Goal: Check status: Check status

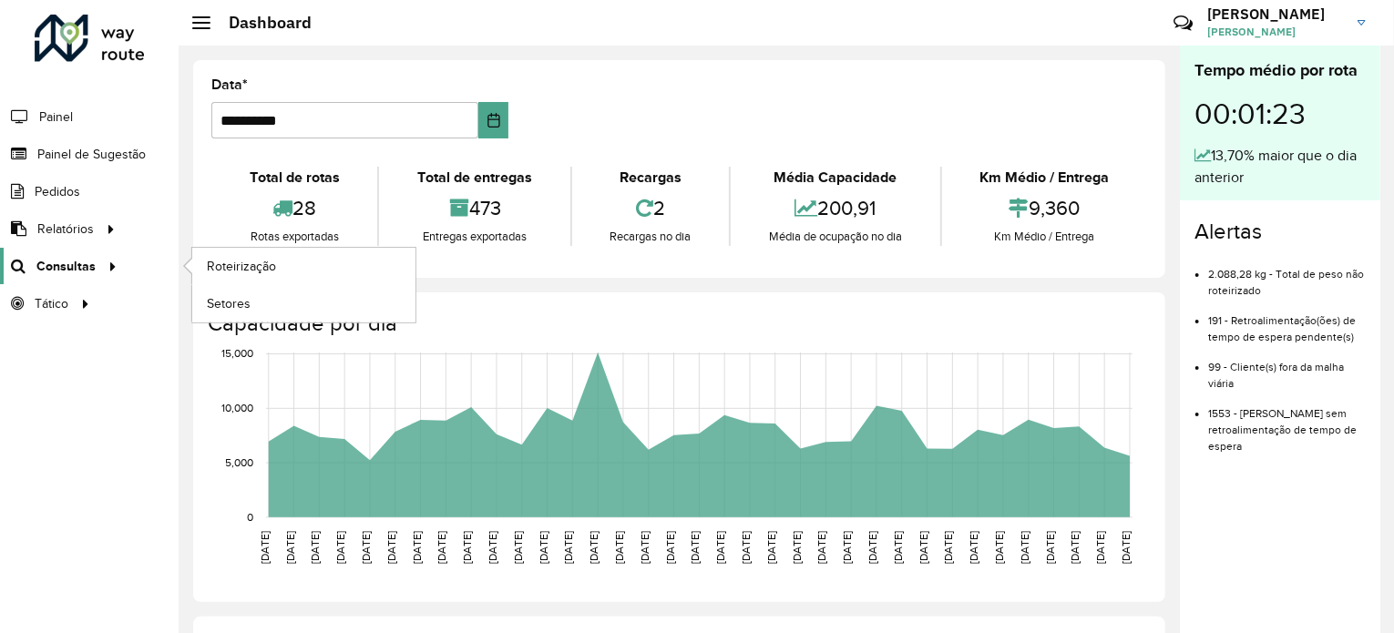
click at [79, 263] on span "Consultas" at bounding box center [65, 266] width 59 height 19
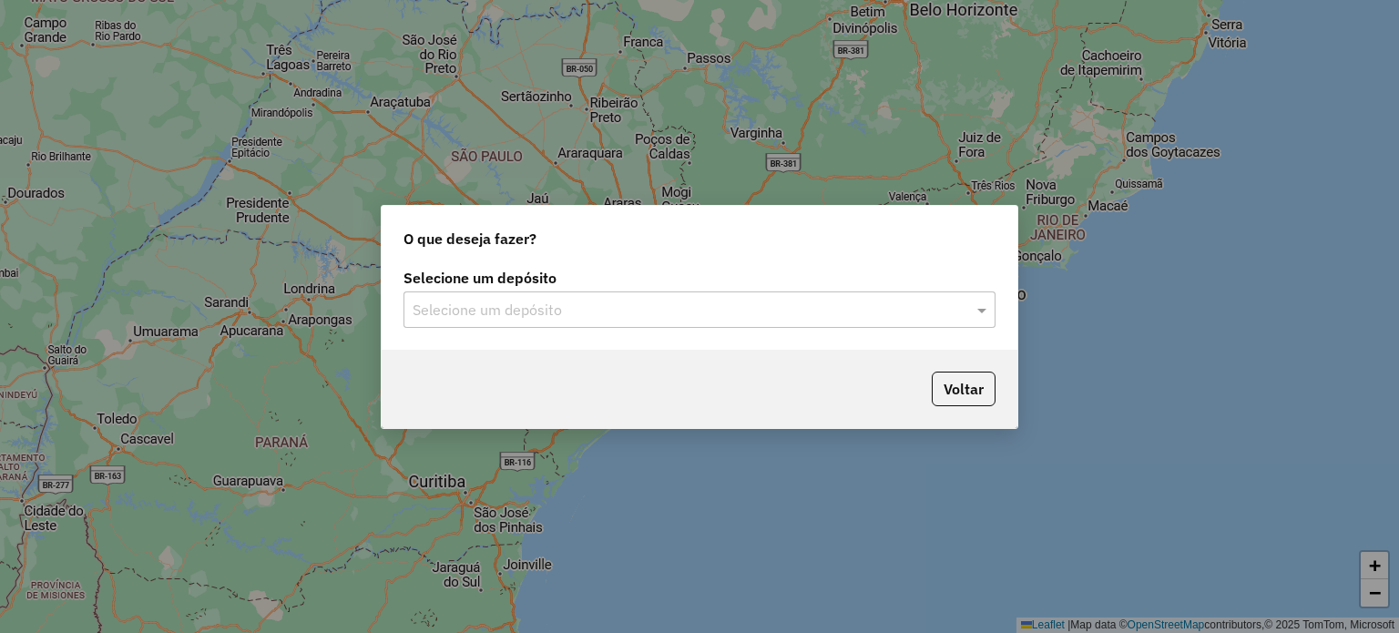
click at [692, 314] on input "text" at bounding box center [681, 311] width 537 height 22
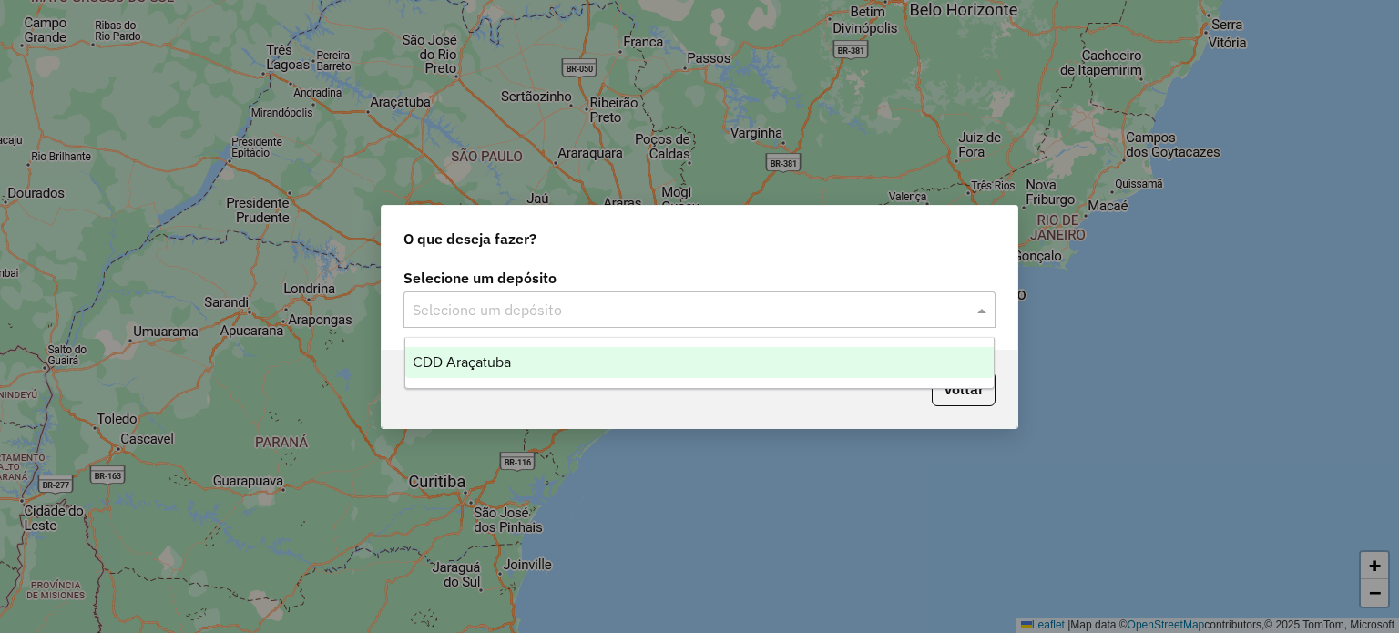
click at [656, 363] on div "CDD Araçatuba" at bounding box center [699, 362] width 589 height 31
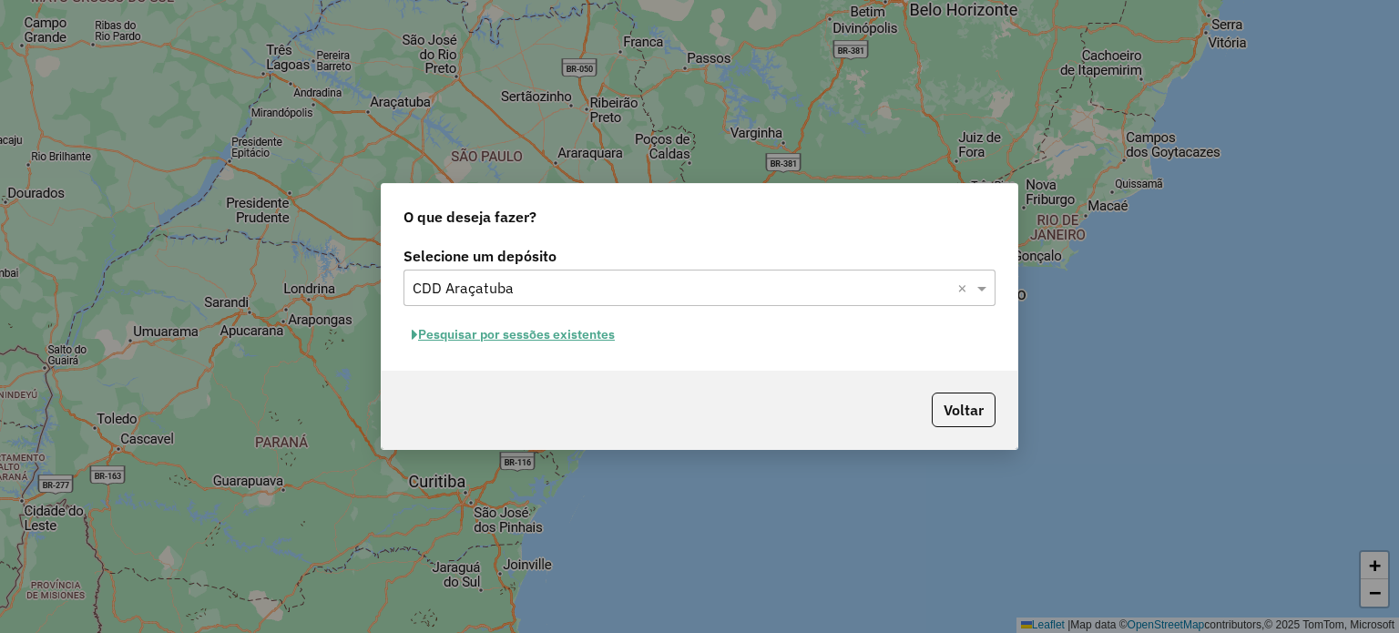
click at [576, 341] on button "Pesquisar por sessões existentes" at bounding box center [514, 335] width 220 height 28
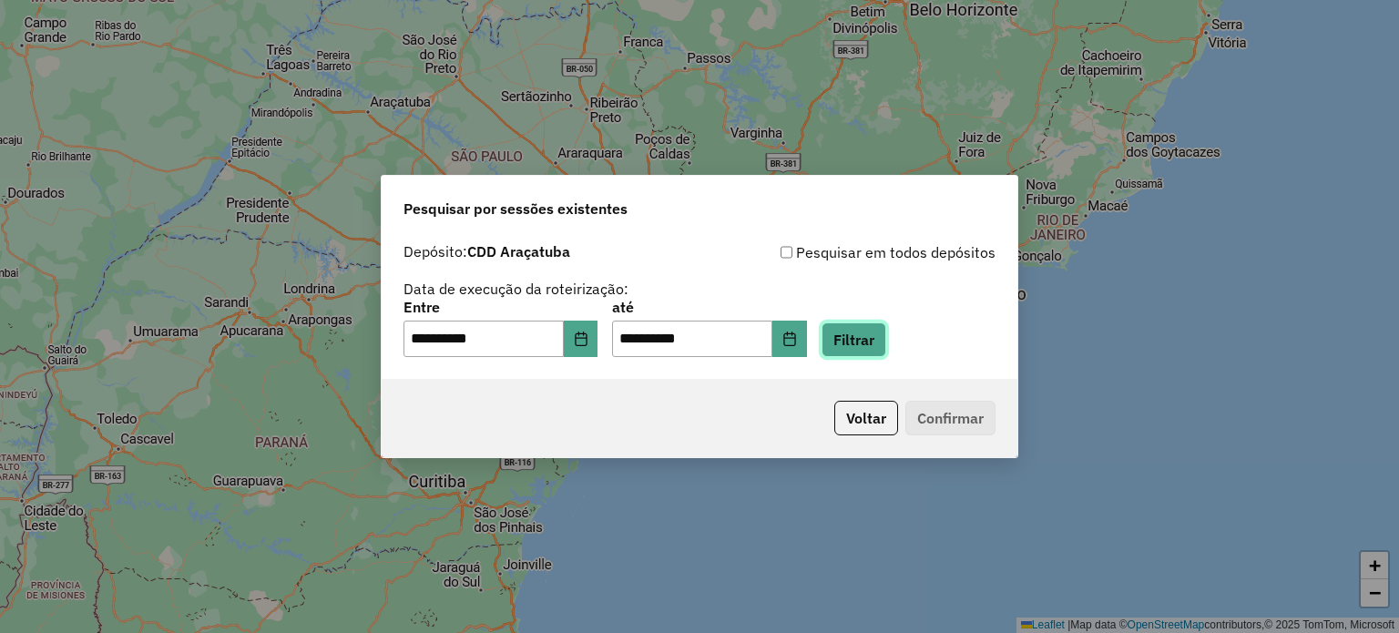
click at [882, 343] on button "Filtrar" at bounding box center [854, 339] width 65 height 35
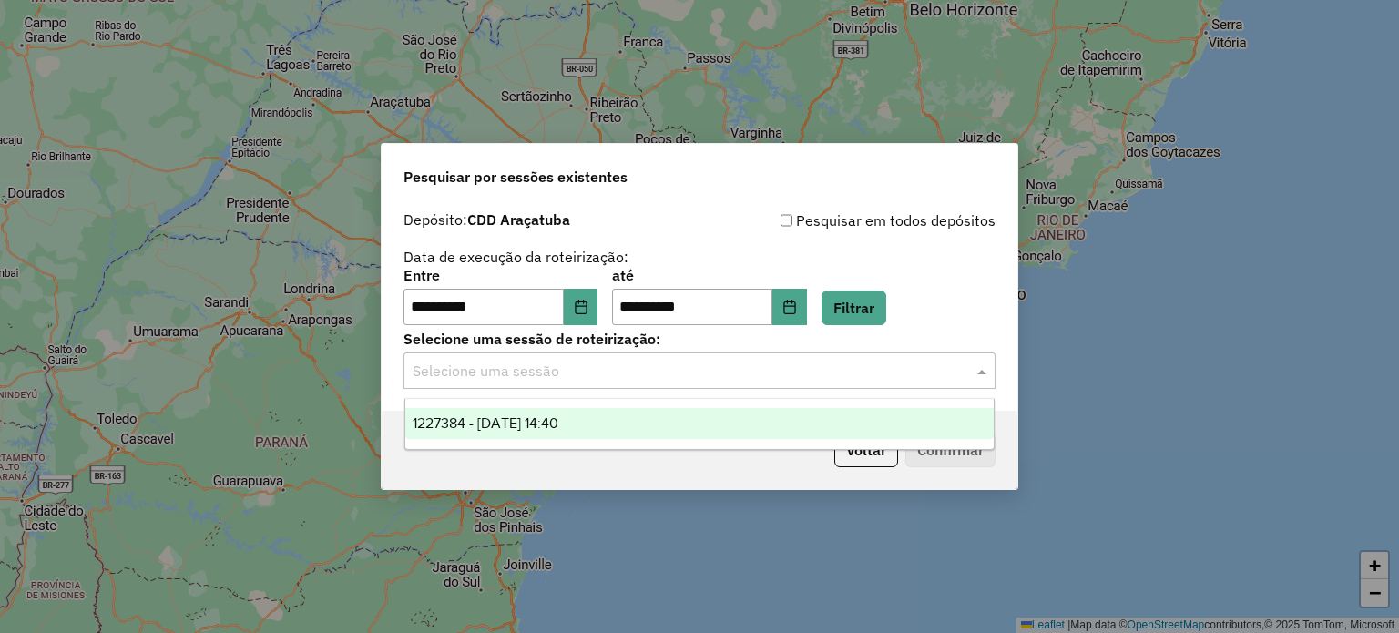
click at [536, 375] on input "text" at bounding box center [681, 372] width 537 height 22
click at [533, 427] on span "1227384 - [DATE] 14:40" at bounding box center [486, 422] width 146 height 15
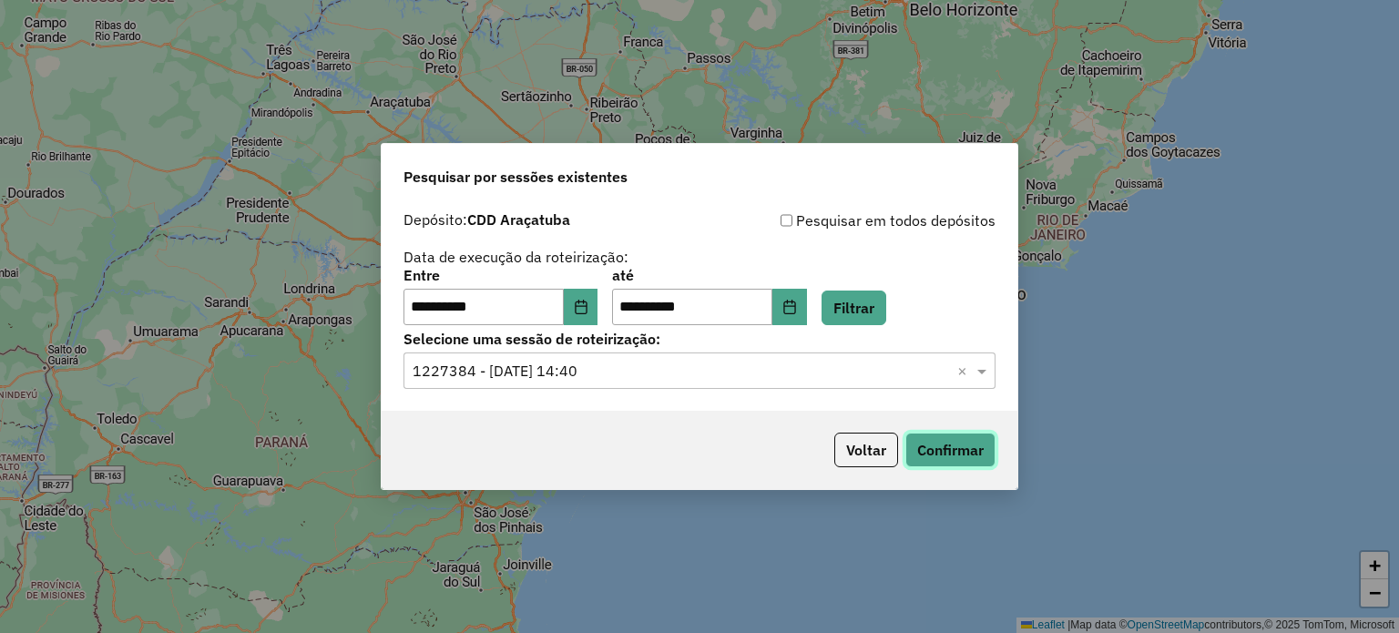
click at [955, 447] on button "Confirmar" at bounding box center [950, 450] width 90 height 35
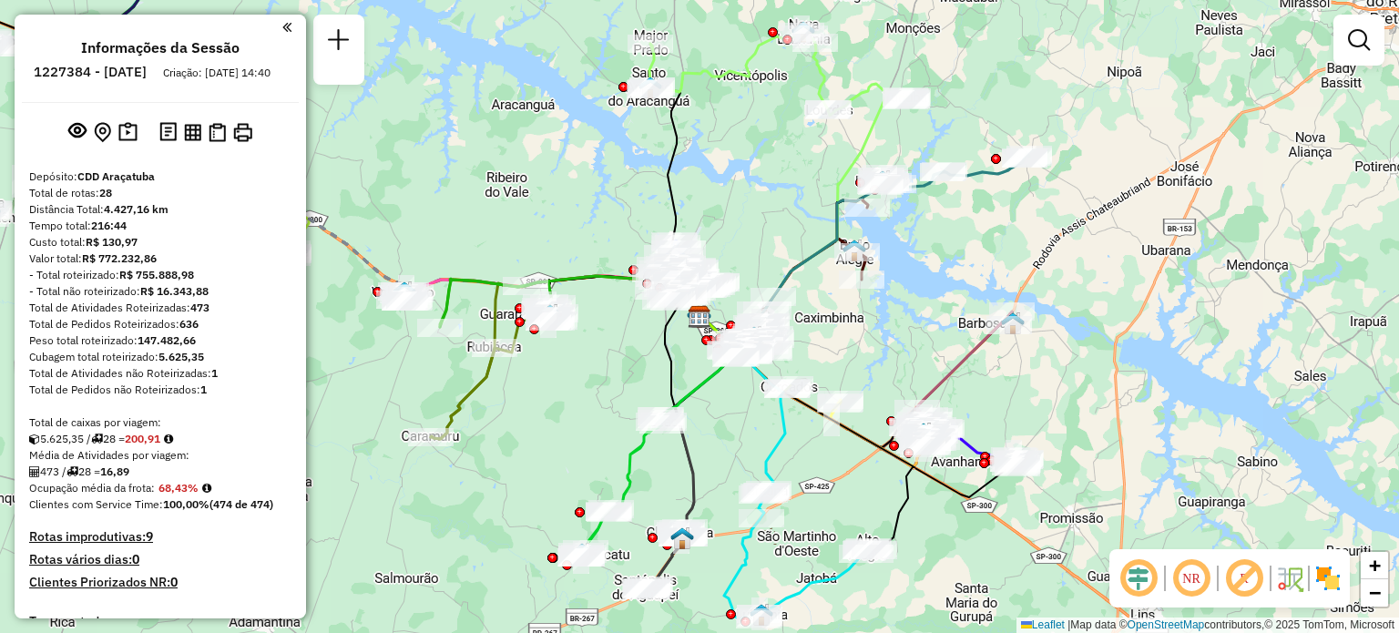
scroll to position [841, 0]
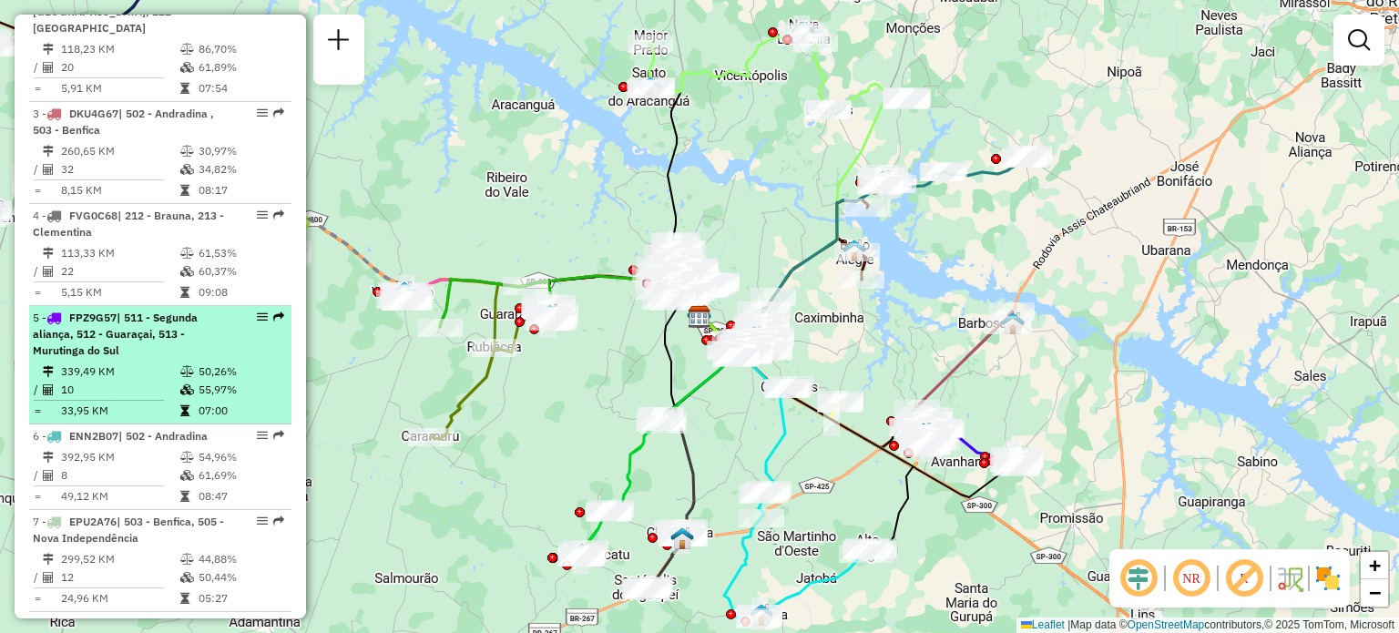
select select "**********"
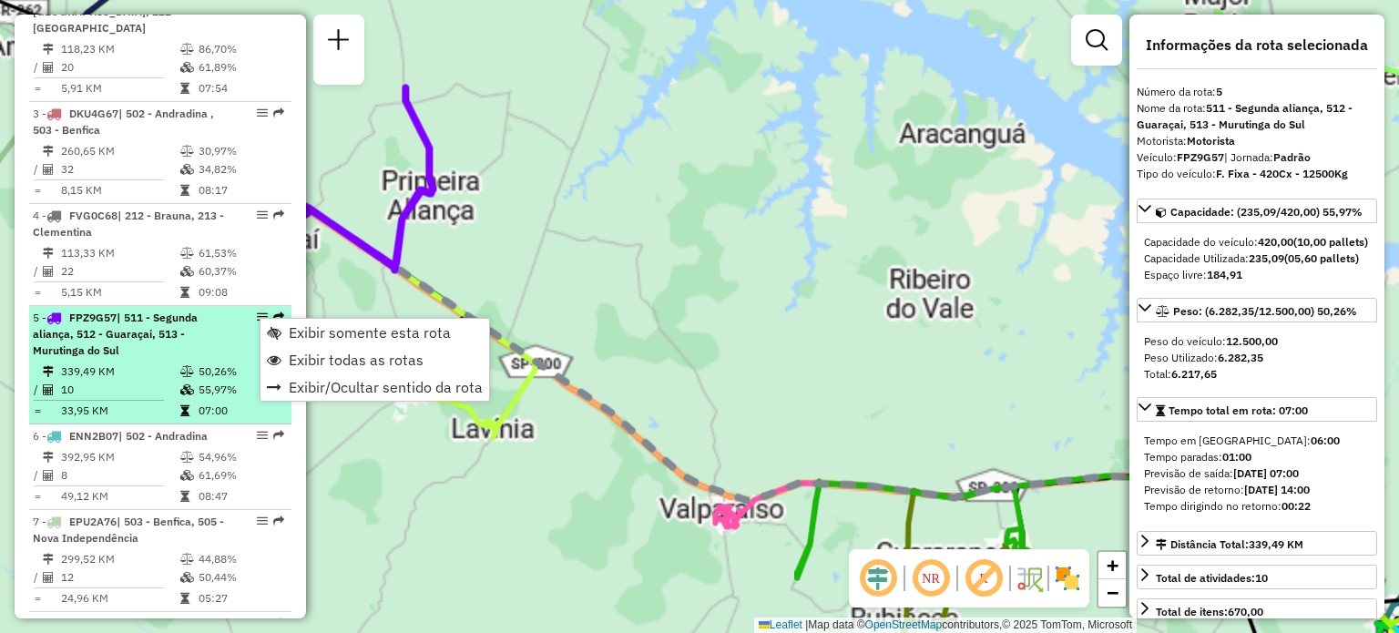
click at [259, 317] on em at bounding box center [262, 317] width 11 height 11
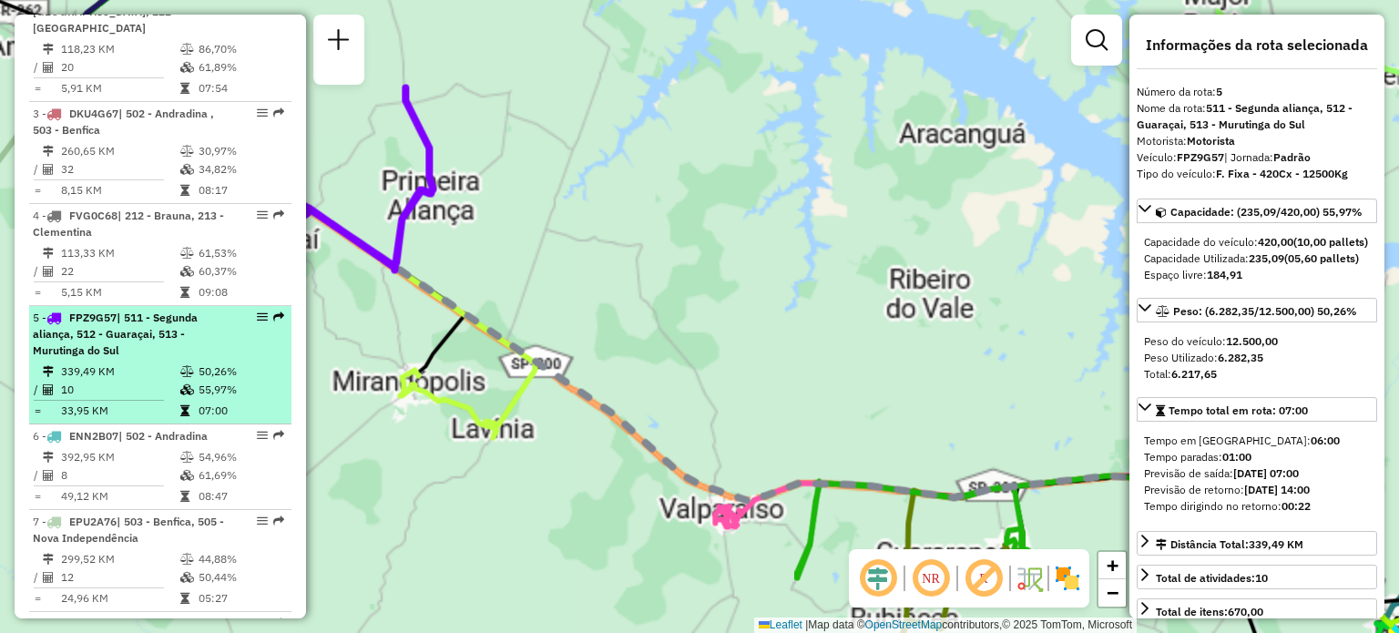
click at [259, 317] on em at bounding box center [262, 317] width 11 height 11
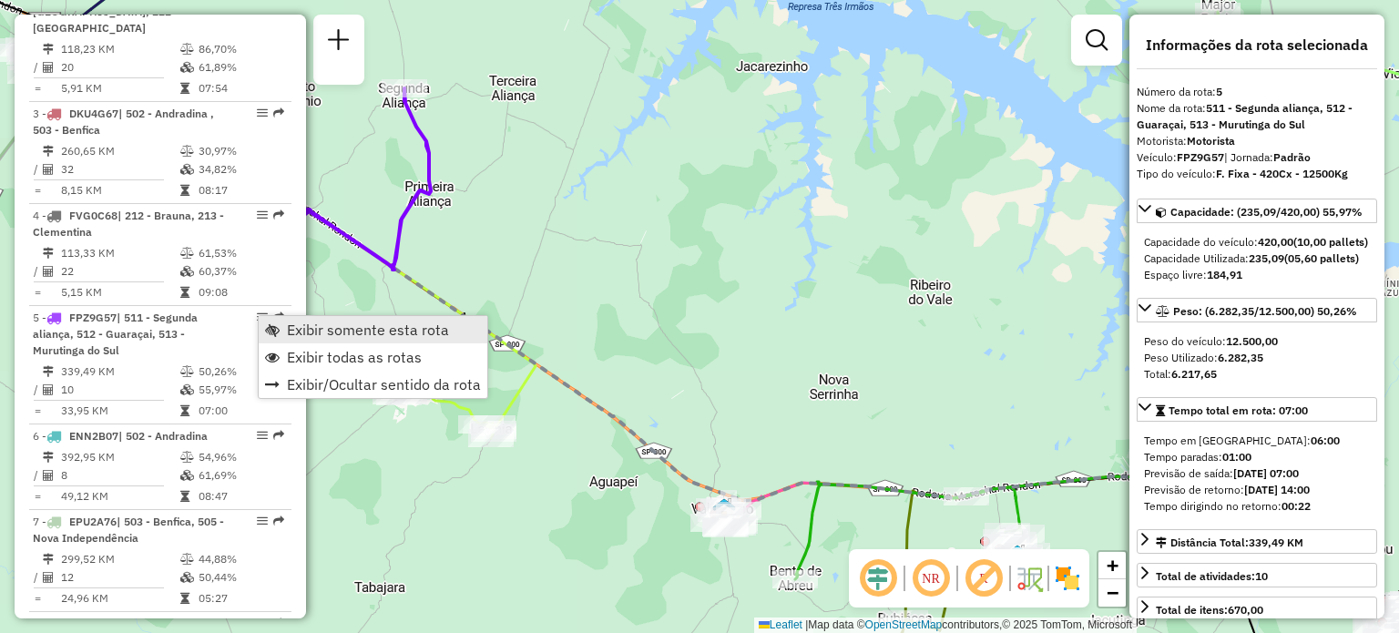
click at [295, 331] on span "Exibir somente esta rota" at bounding box center [368, 329] width 162 height 15
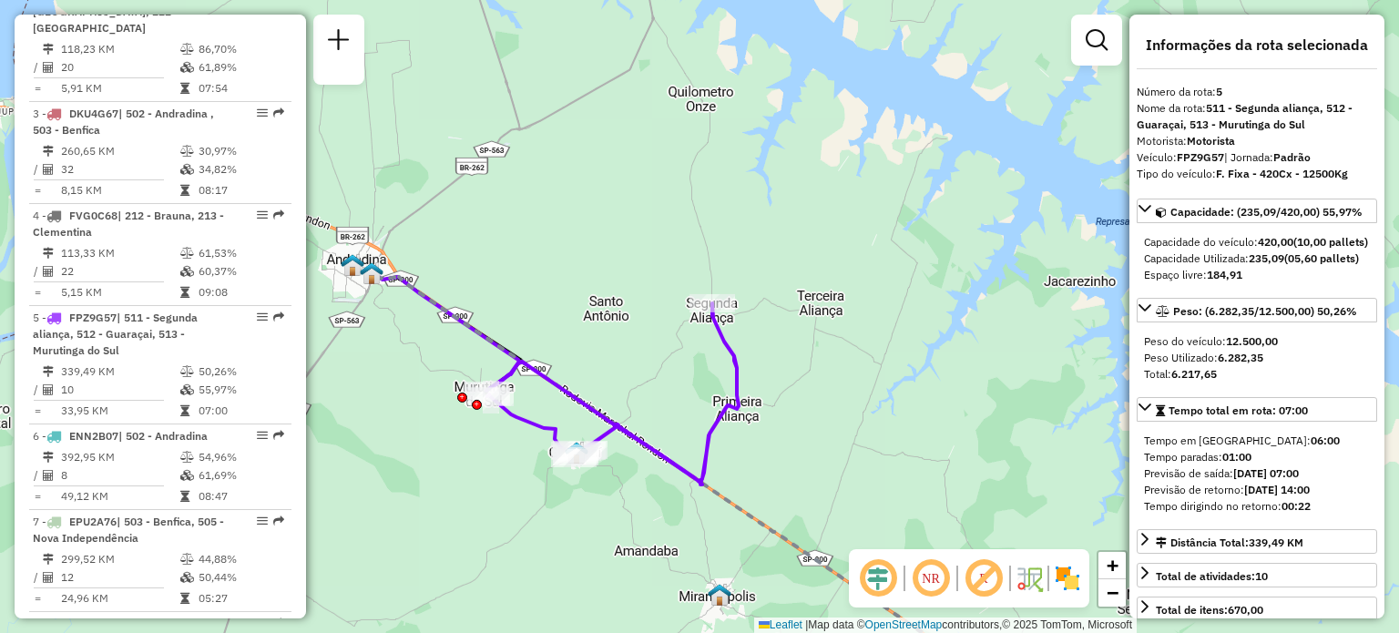
drag, startPoint x: 421, startPoint y: 344, endPoint x: 729, endPoint y: 559, distance: 375.5
click at [729, 559] on div "Janela de atendimento Grade de atendimento Capacidade Transportadoras Veículos …" at bounding box center [699, 316] width 1399 height 633
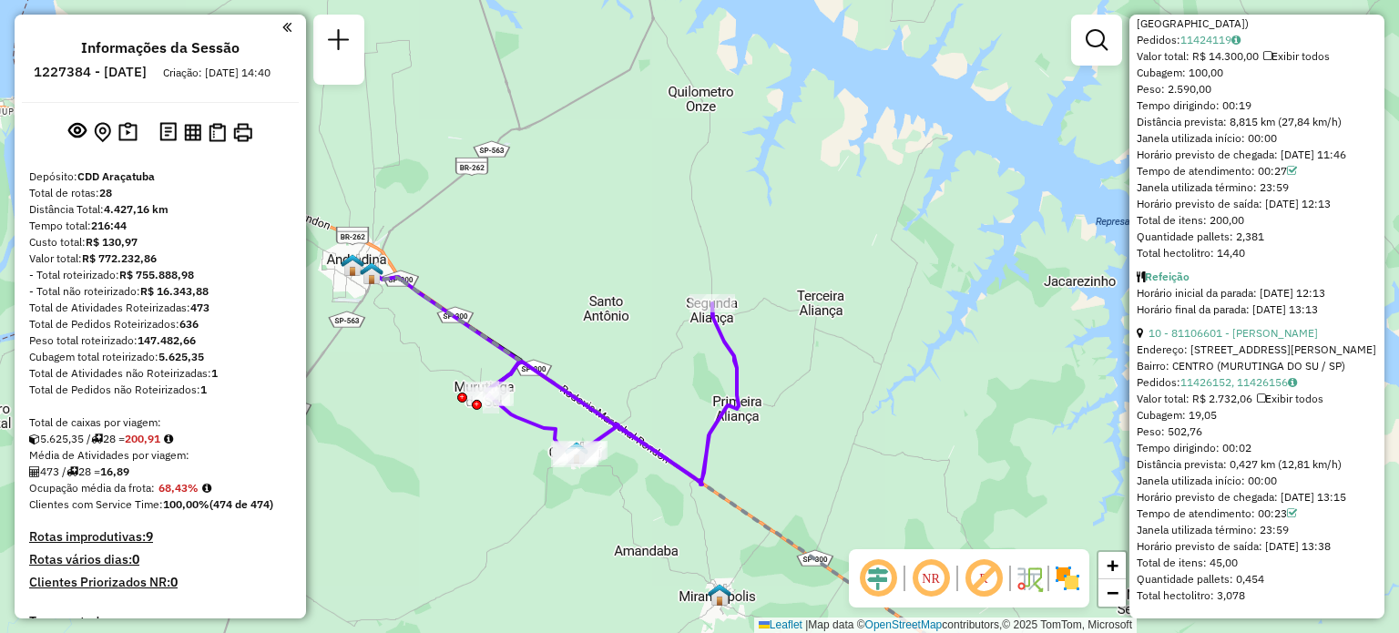
scroll to position [1060, 0]
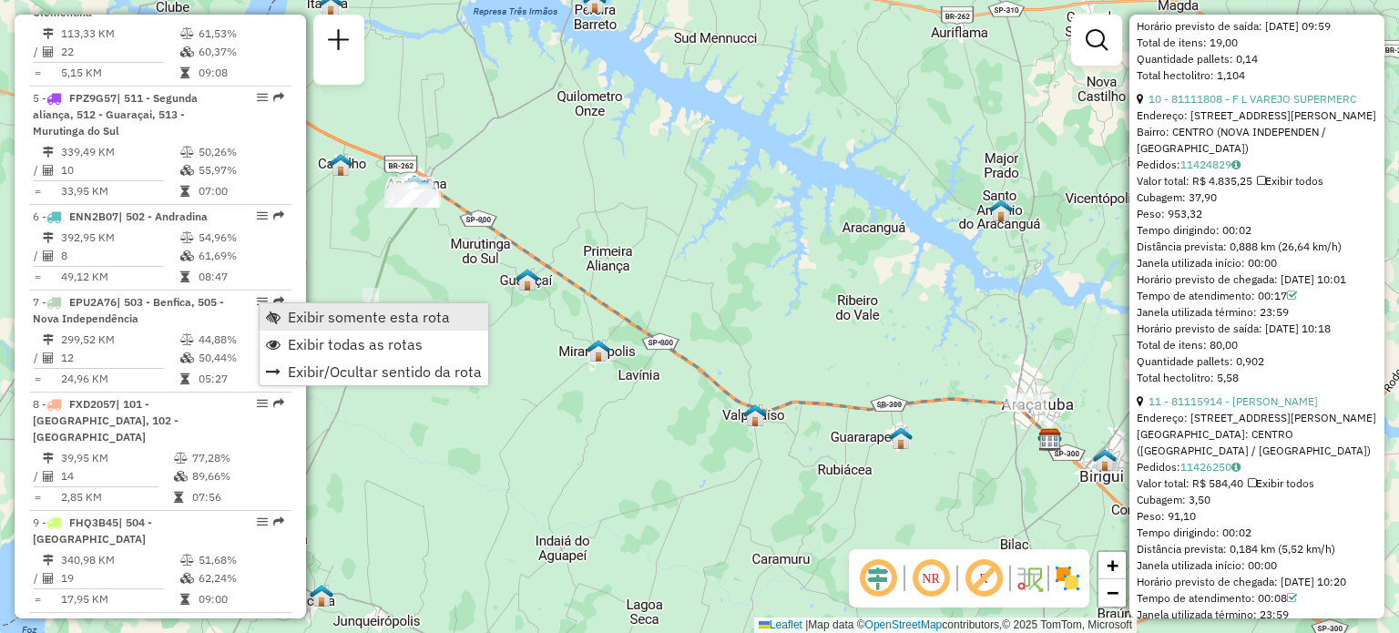
click at [327, 315] on span "Exibir somente esta rota" at bounding box center [369, 317] width 162 height 15
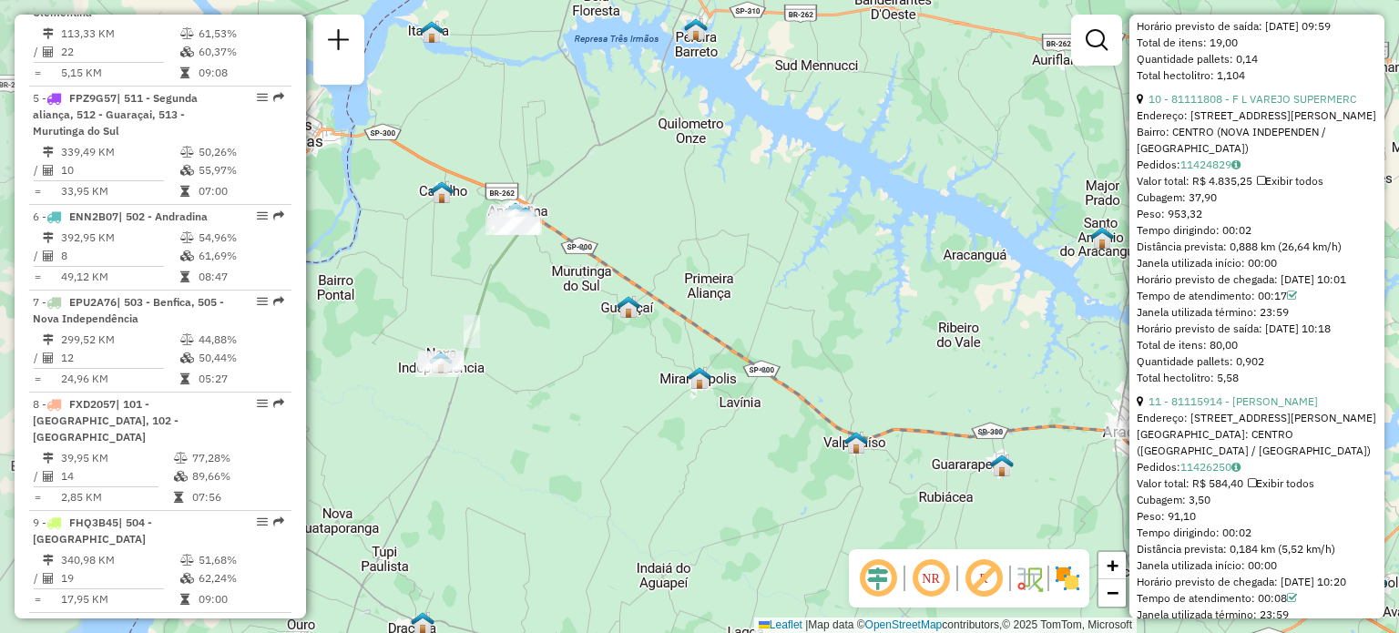
drag, startPoint x: 342, startPoint y: 291, endPoint x: 444, endPoint y: 318, distance: 104.7
click at [444, 318] on div "Janela de atendimento Grade de atendimento Capacidade Transportadoras Veículos …" at bounding box center [699, 316] width 1399 height 633
